Goal: Book appointment/travel/reservation

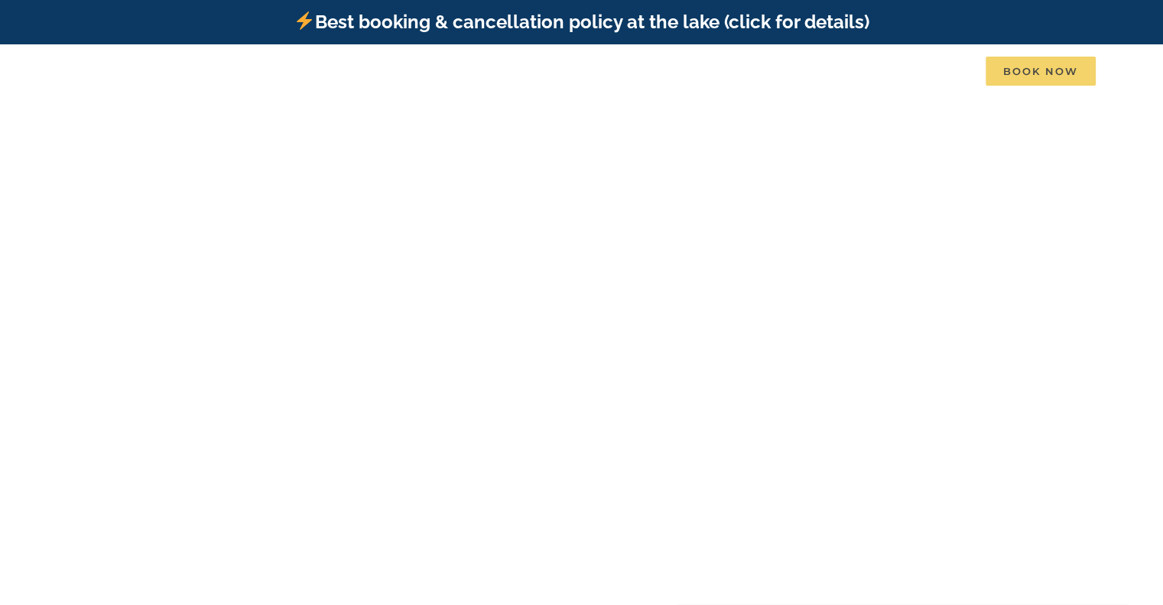
click at [1035, 70] on span "Book Now" at bounding box center [1040, 71] width 110 height 29
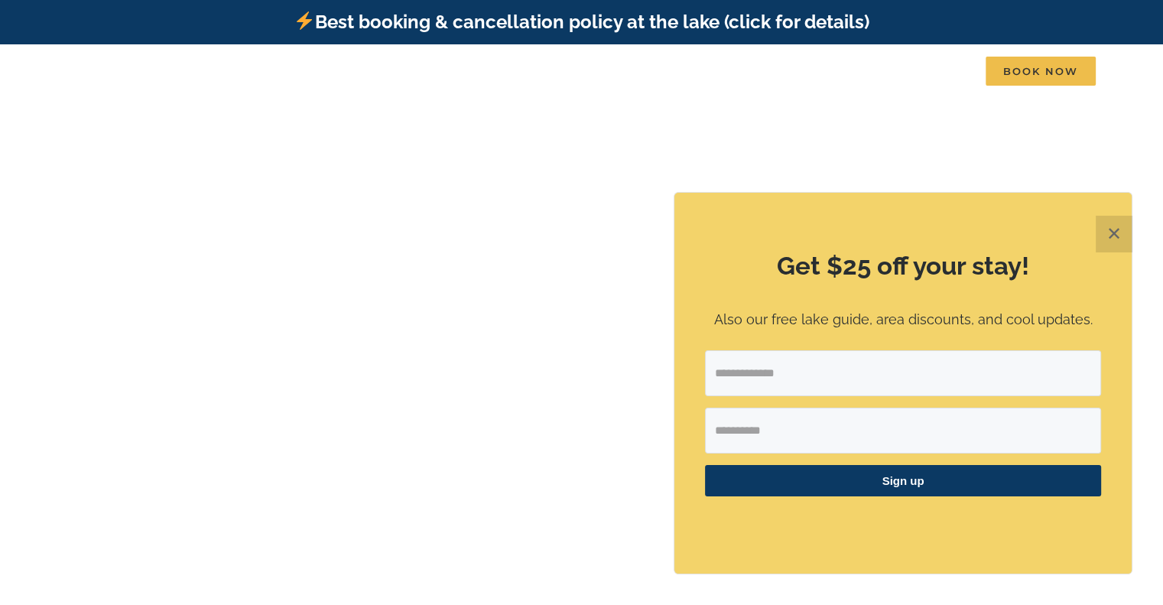
click at [1116, 232] on button "✕" at bounding box center [1114, 234] width 37 height 37
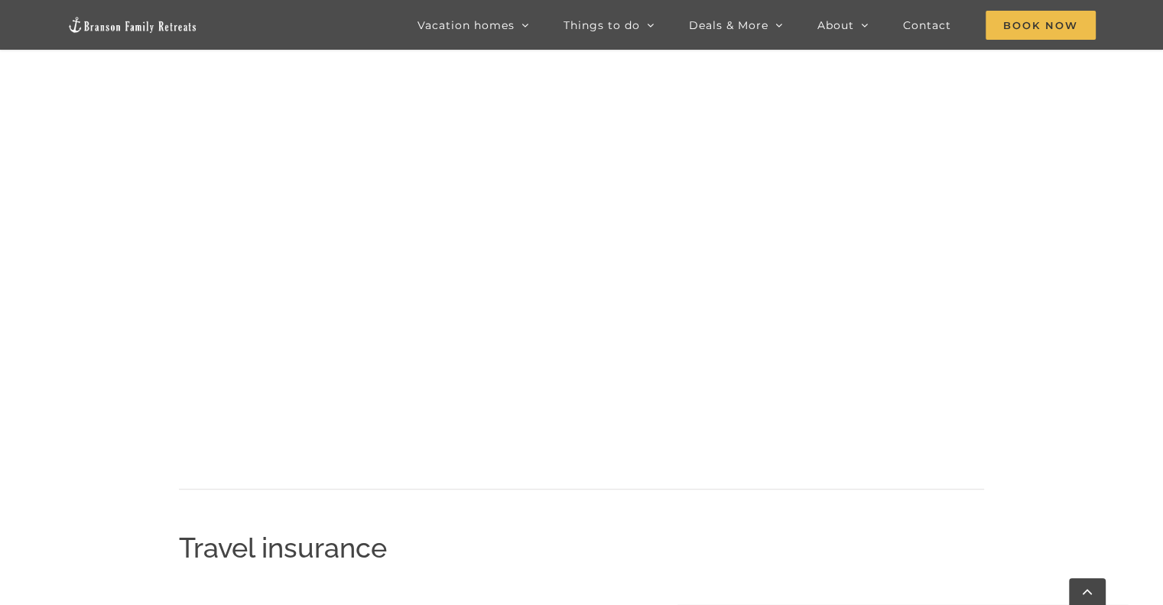
scroll to position [987, 0]
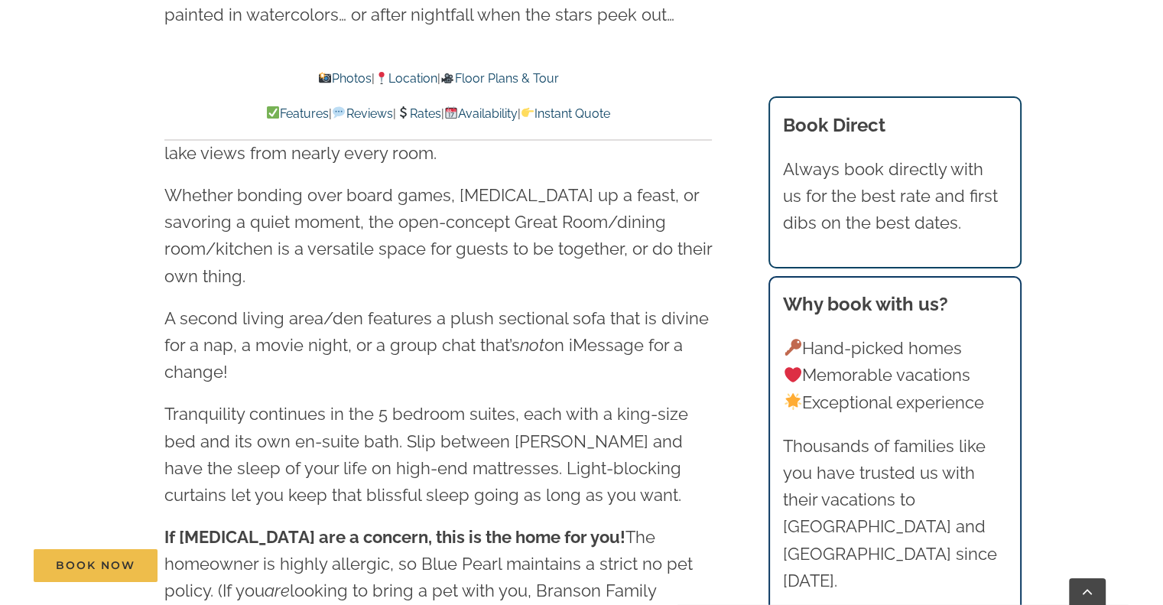
scroll to position [1758, 0]
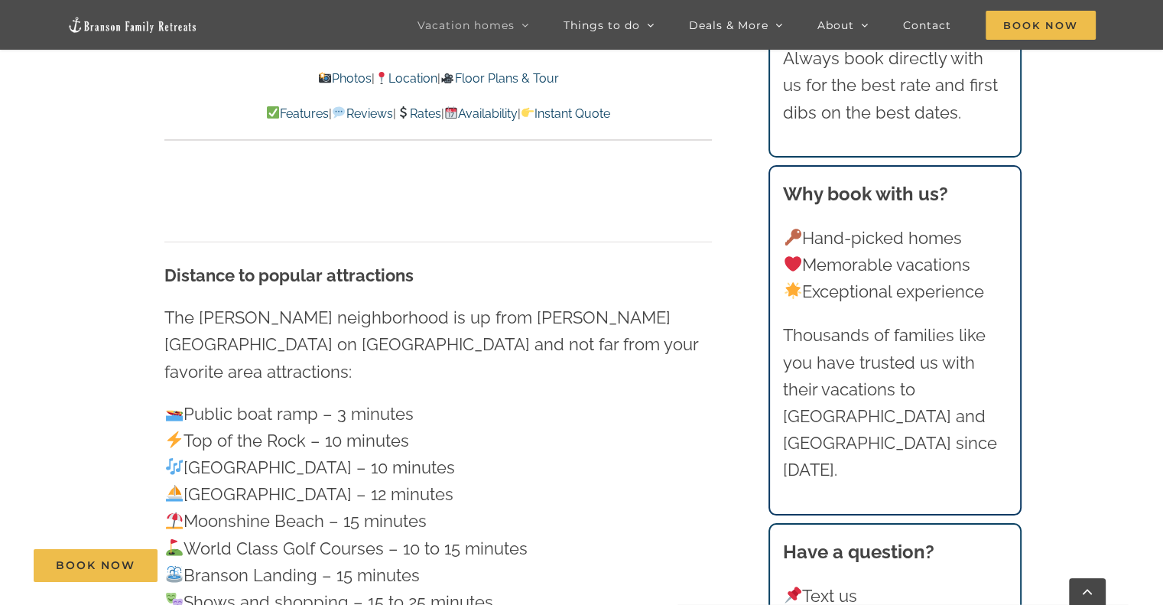
scroll to position [4281, 0]
